Goal: Task Accomplishment & Management: Use online tool/utility

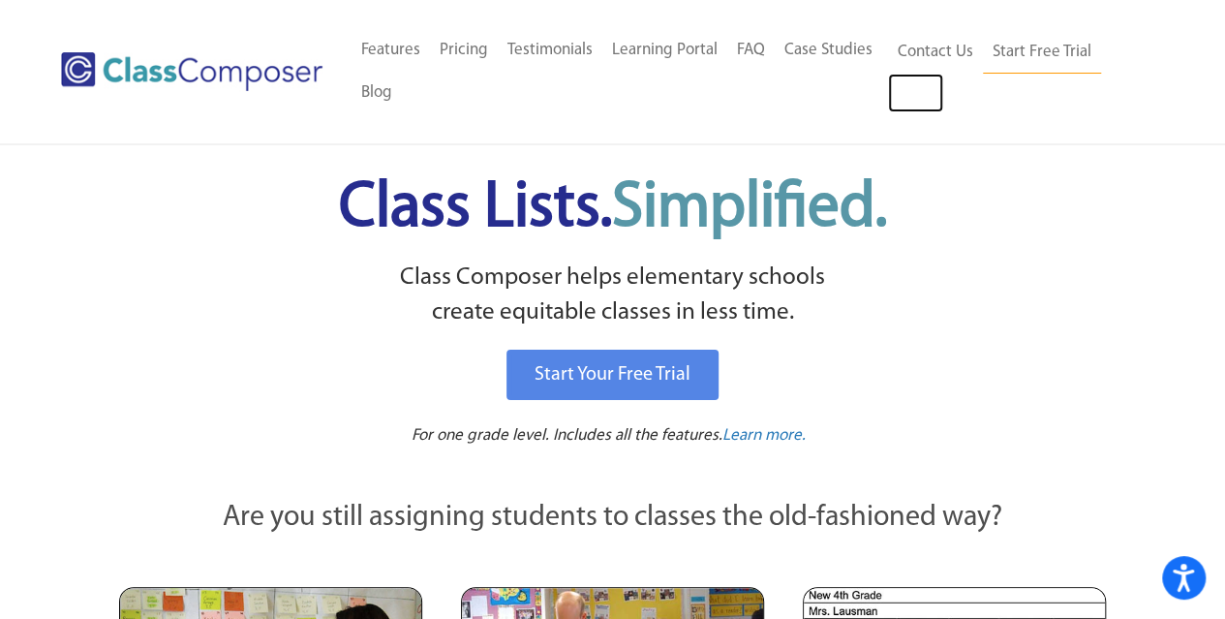
click at [926, 89] on link "Log In" at bounding box center [915, 93] width 55 height 39
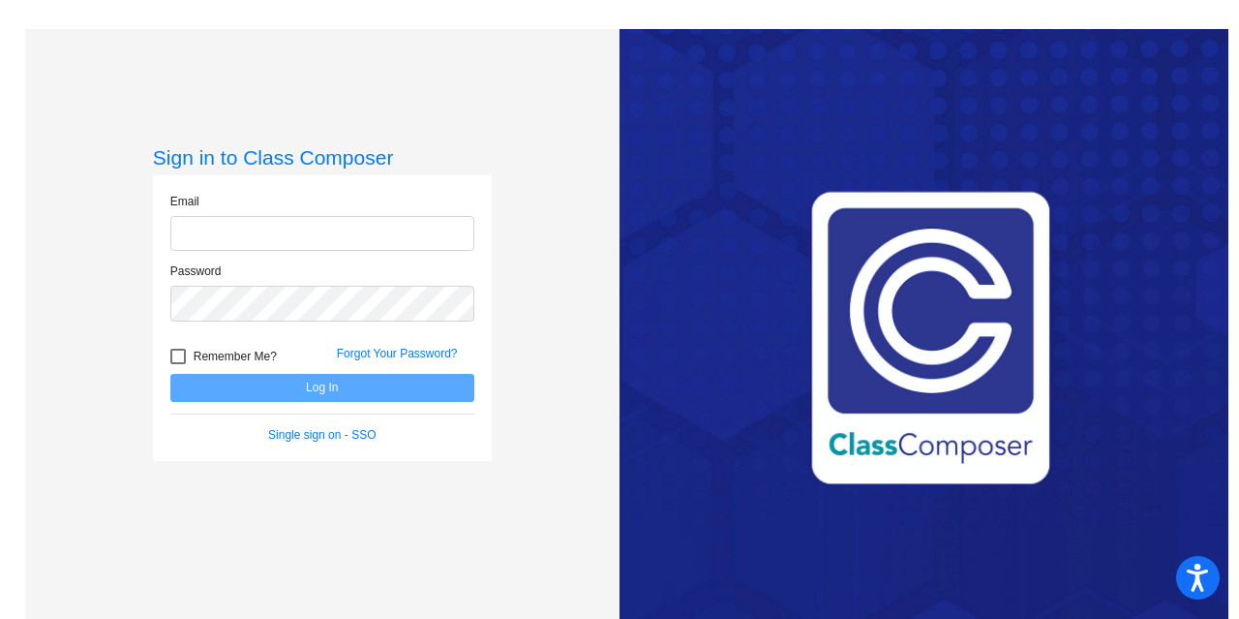
type input "[EMAIL_ADDRESS][DOMAIN_NAME]"
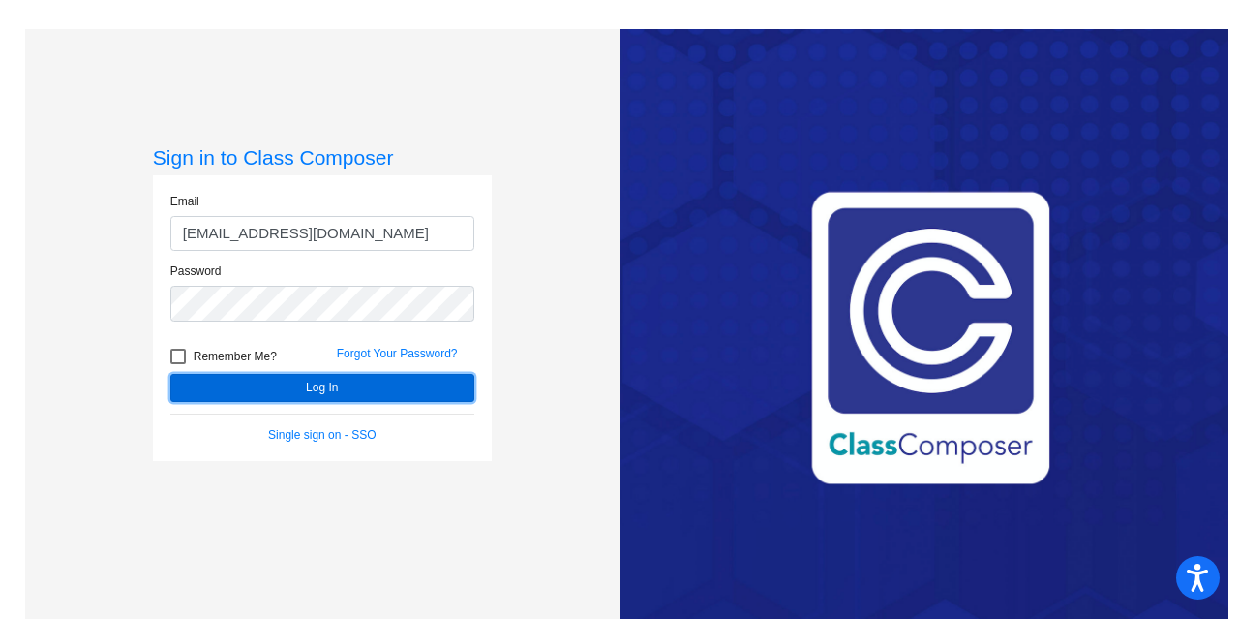
click at [314, 383] on button "Log In" at bounding box center [322, 388] width 304 height 28
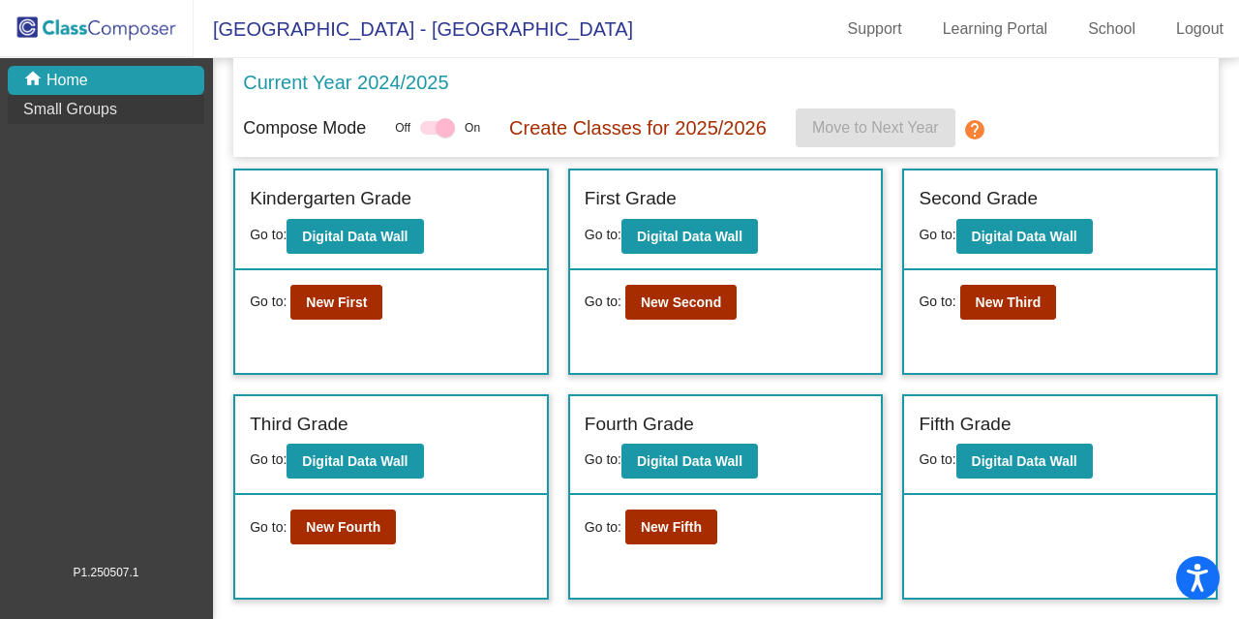
click at [114, 103] on p "Small Groups" at bounding box center [70, 109] width 94 height 23
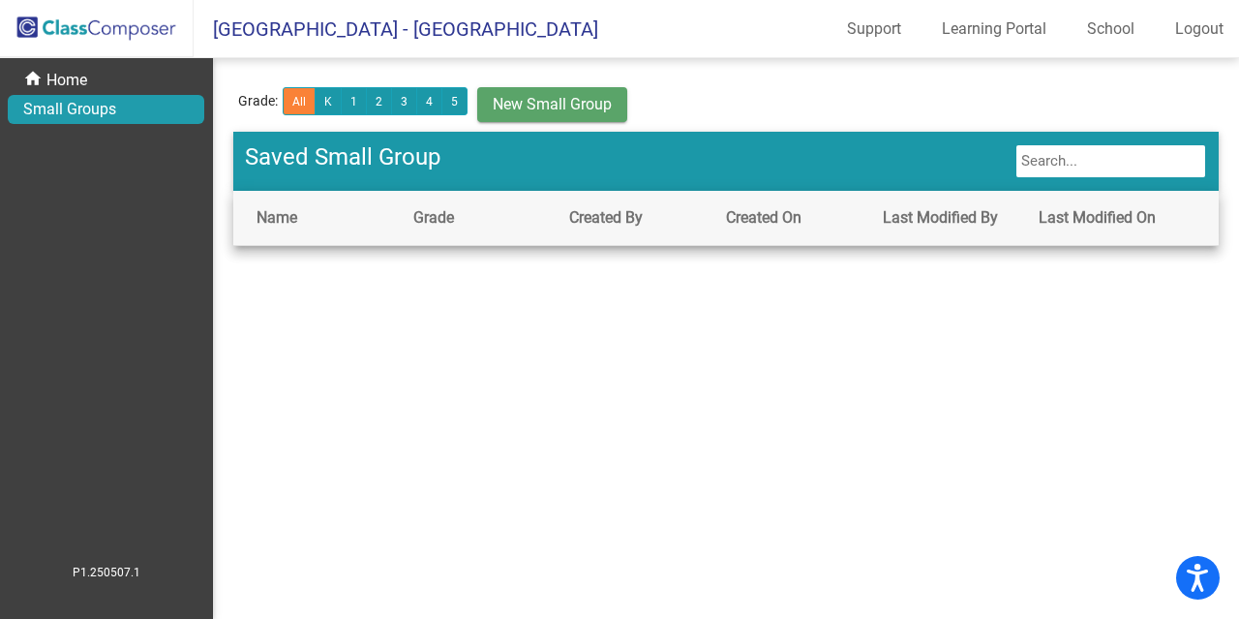
click at [598, 95] on span "New Small Group" at bounding box center [552, 104] width 119 height 18
click at [318, 111] on button "K" at bounding box center [328, 101] width 27 height 28
click at [353, 107] on button "1" at bounding box center [354, 101] width 26 height 28
click at [326, 98] on button "K" at bounding box center [328, 101] width 27 height 28
click at [294, 109] on button "All" at bounding box center [299, 101] width 33 height 28
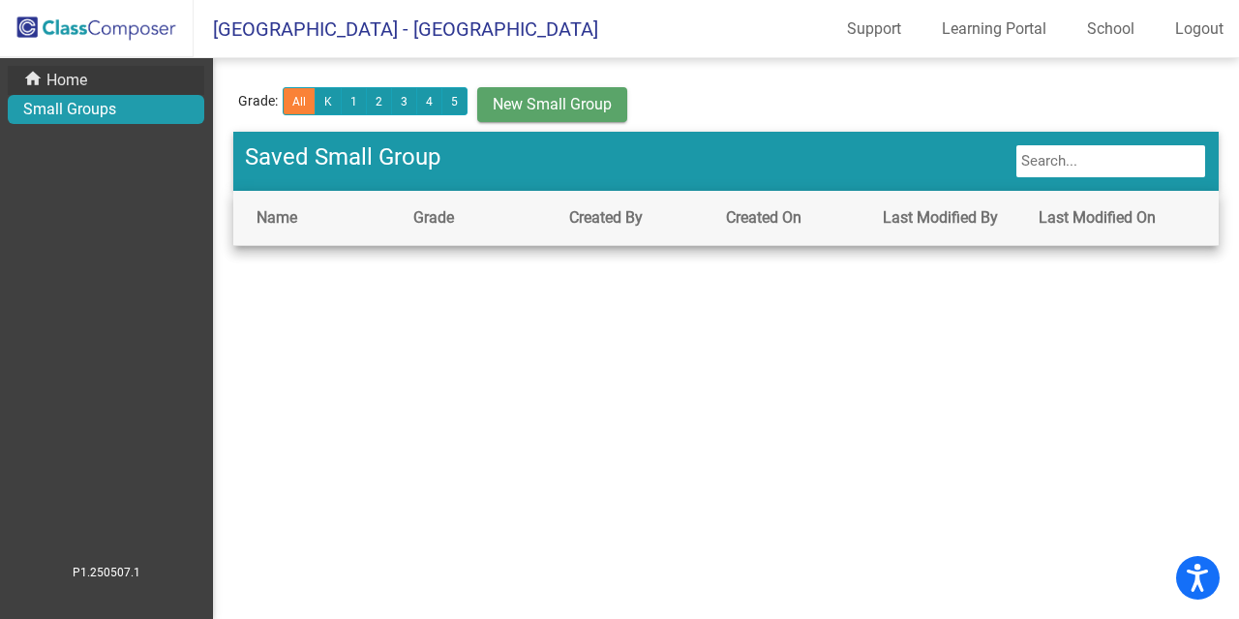
click at [141, 81] on div "home Home" at bounding box center [106, 80] width 197 height 29
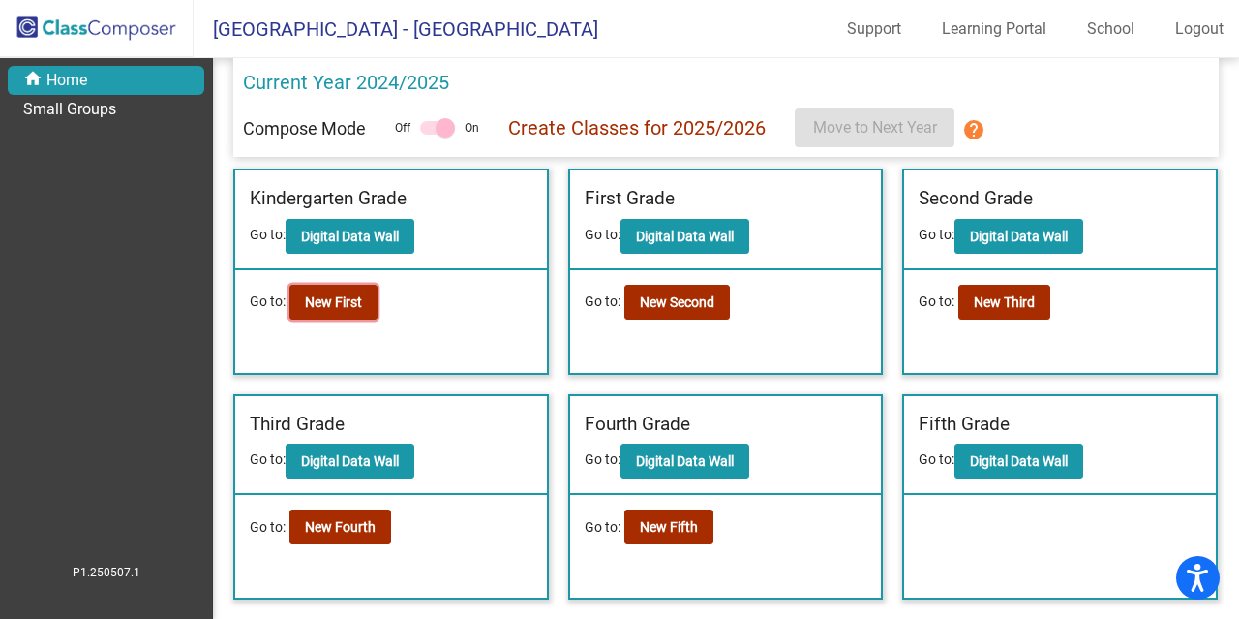
click at [362, 305] on button "New First" at bounding box center [333, 302] width 88 height 35
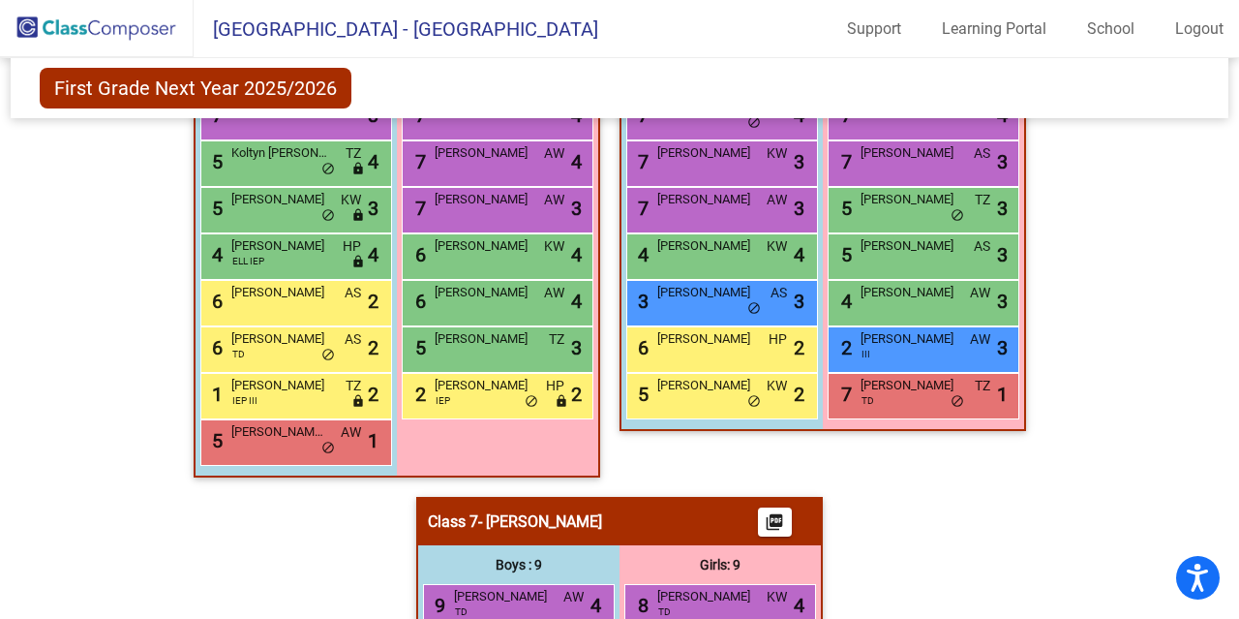
scroll to position [1706, 0]
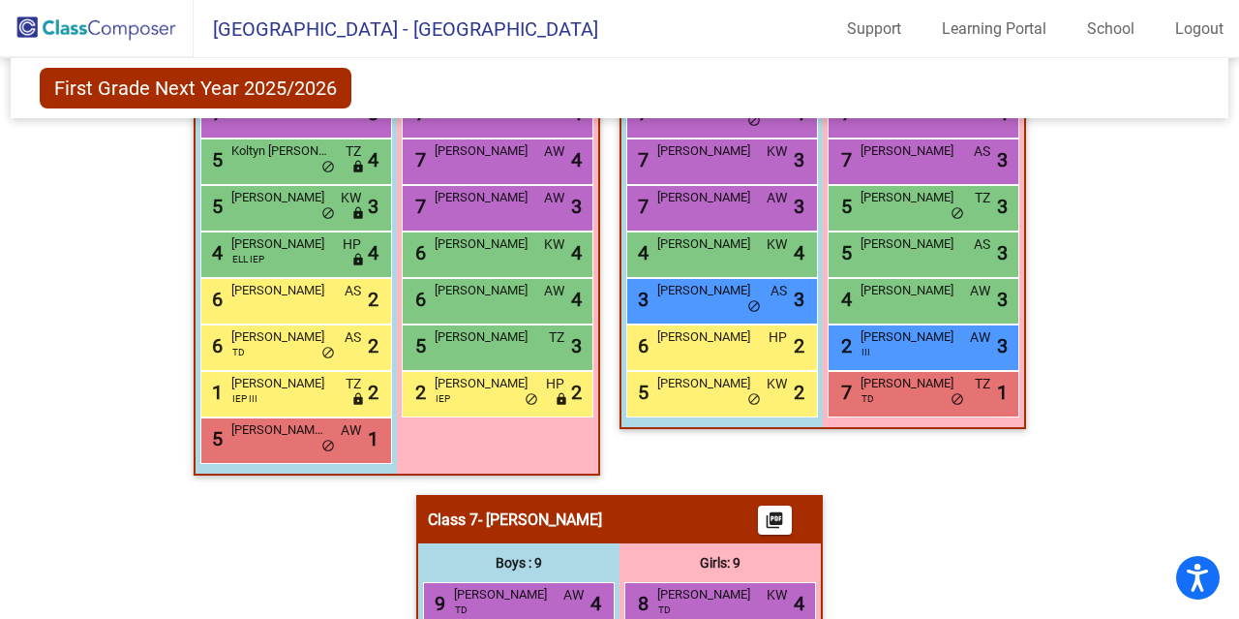
click at [289, 433] on span "[PERSON_NAME][US_STATE]" at bounding box center [279, 429] width 97 height 19
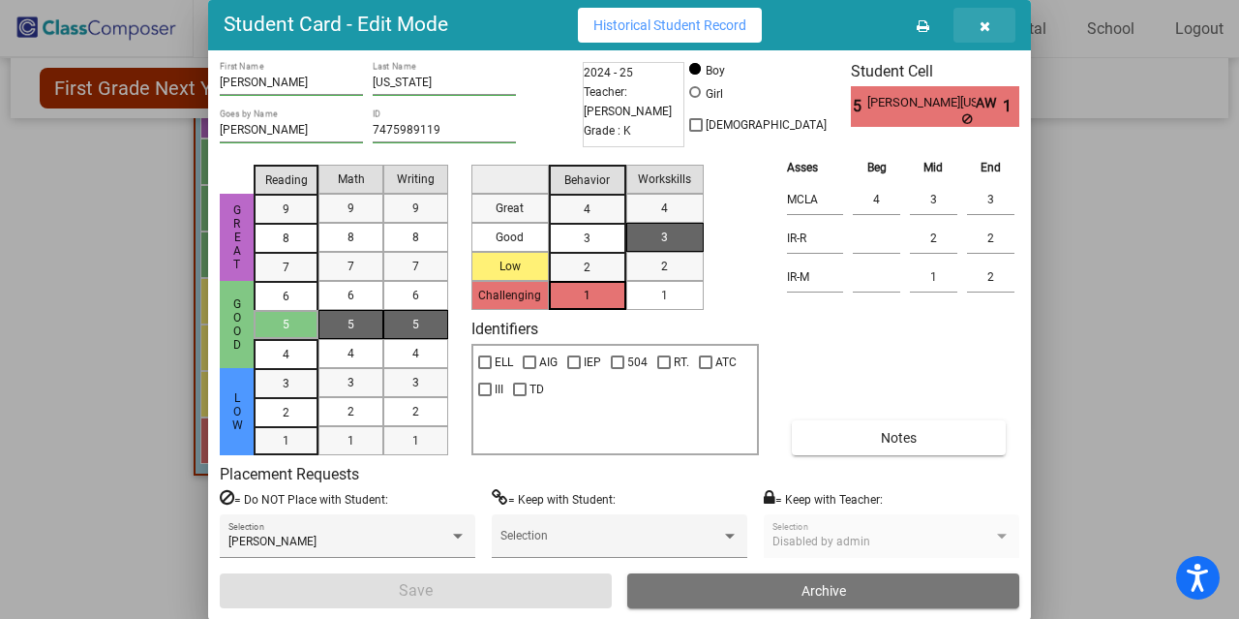
click at [991, 15] on button "button" at bounding box center [985, 25] width 62 height 35
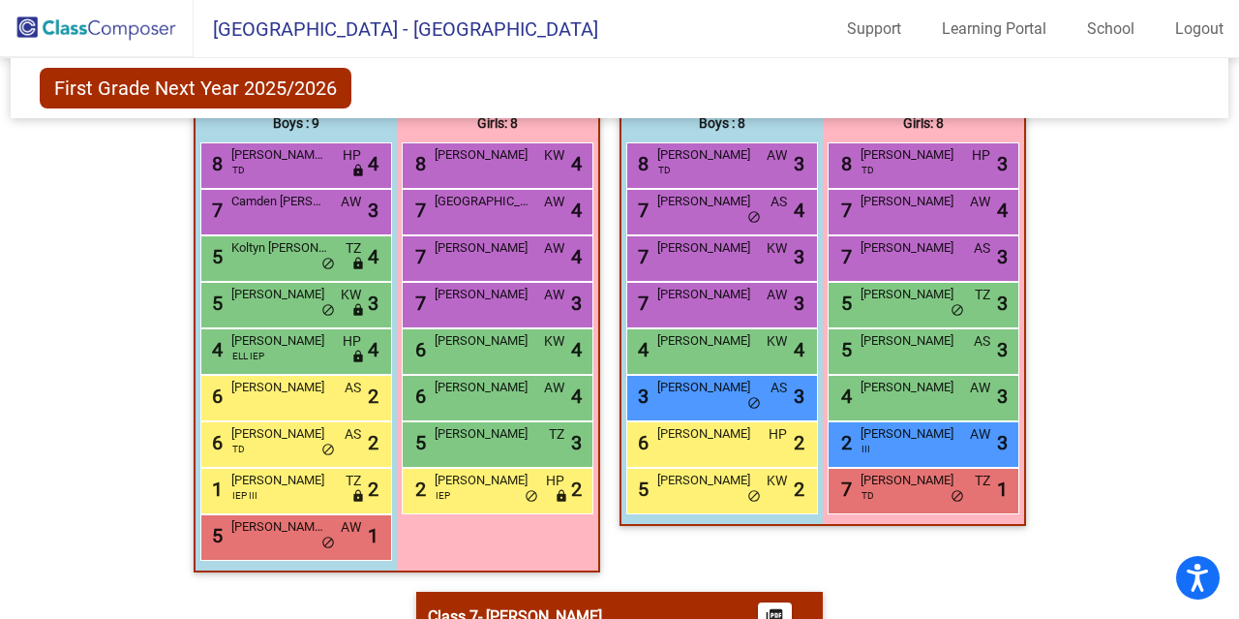
scroll to position [1609, 0]
click at [277, 361] on div "4 [PERSON_NAME] ELL IEP HP lock do_not_disturb_alt 4" at bounding box center [293, 349] width 185 height 40
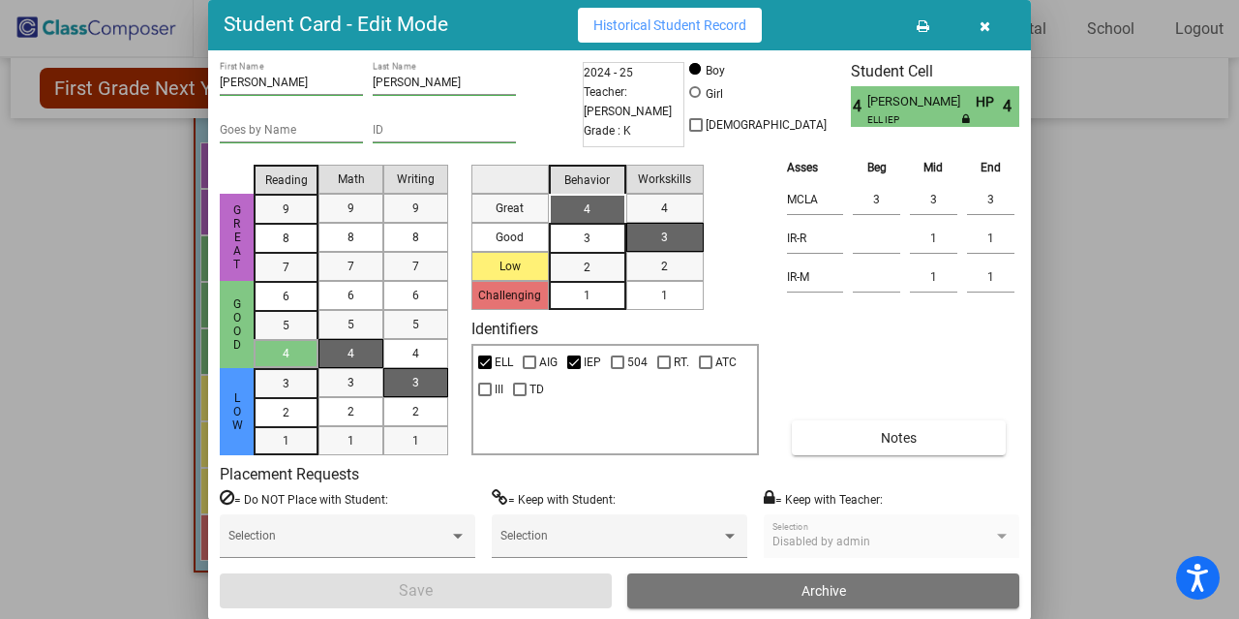
click at [987, 35] on button "button" at bounding box center [985, 25] width 62 height 35
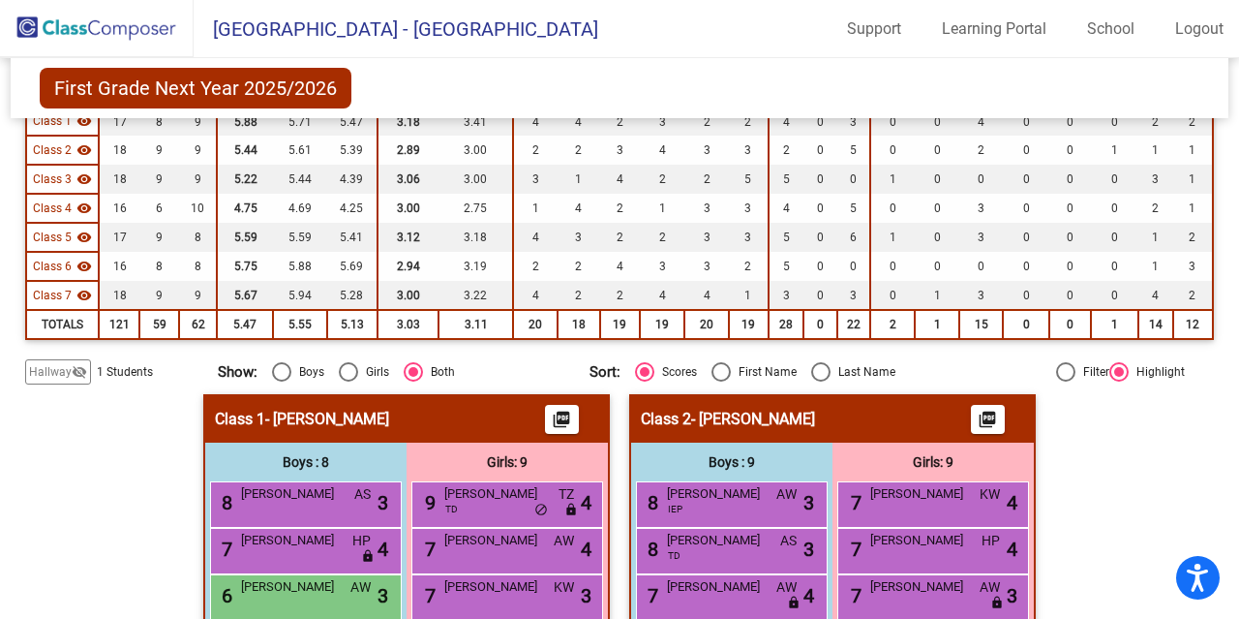
scroll to position [0, 0]
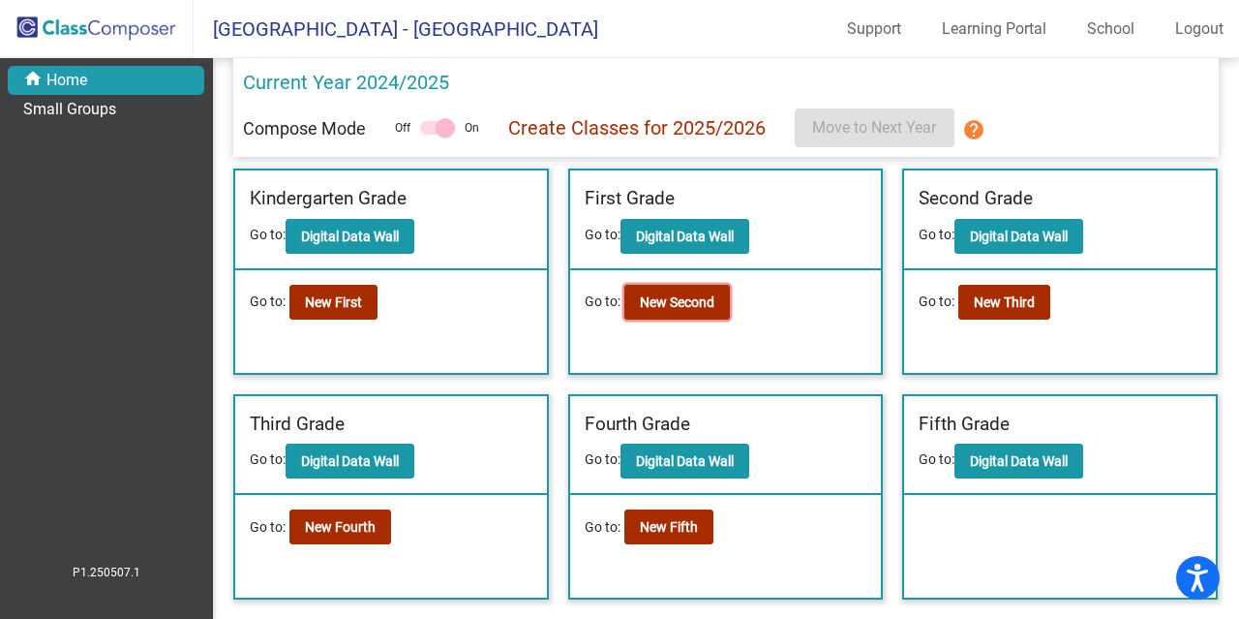
click at [699, 307] on b "New Second" at bounding box center [677, 301] width 75 height 15
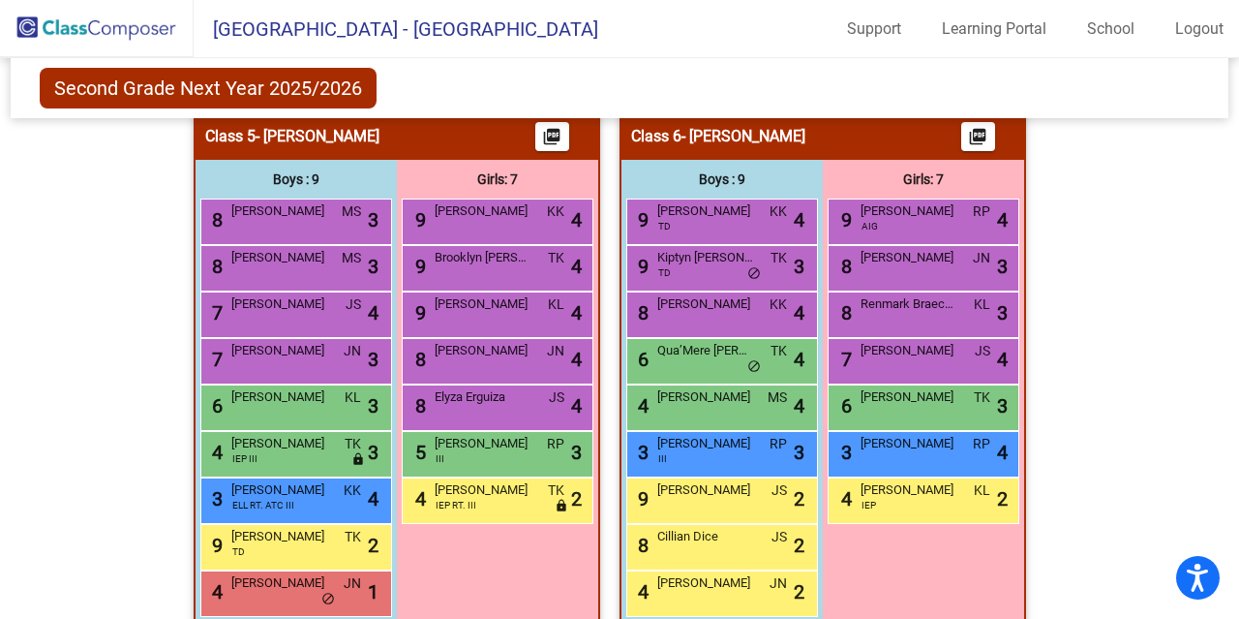
scroll to position [1460, 0]
